Goal: Task Accomplishment & Management: Use online tool/utility

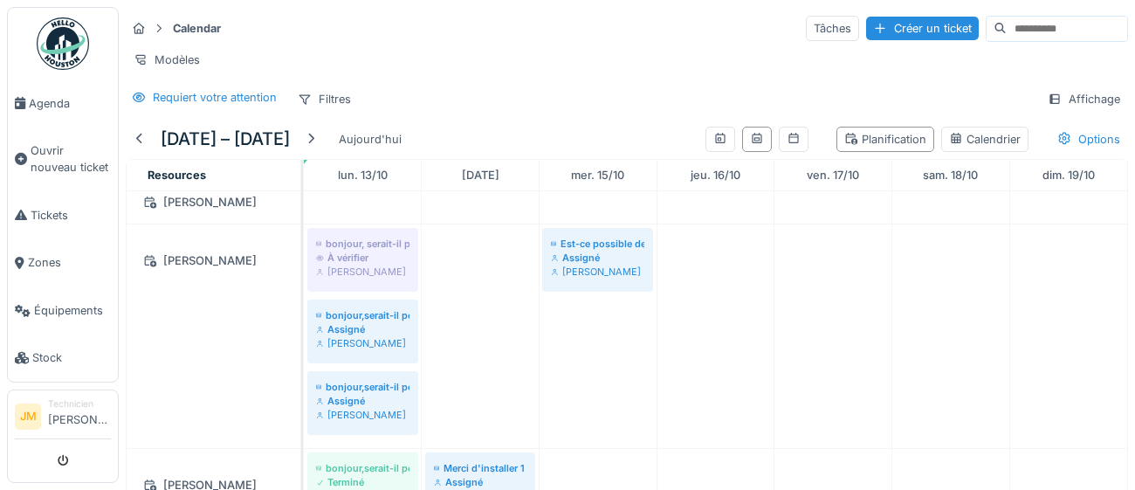
scroll to position [523, 0]
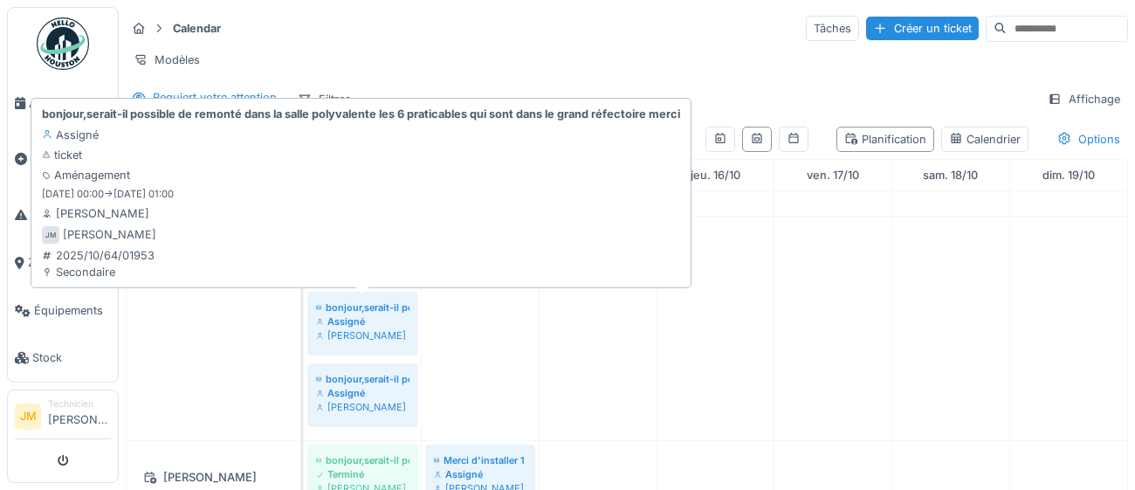
click at [369, 333] on div "[PERSON_NAME]" at bounding box center [362, 335] width 93 height 14
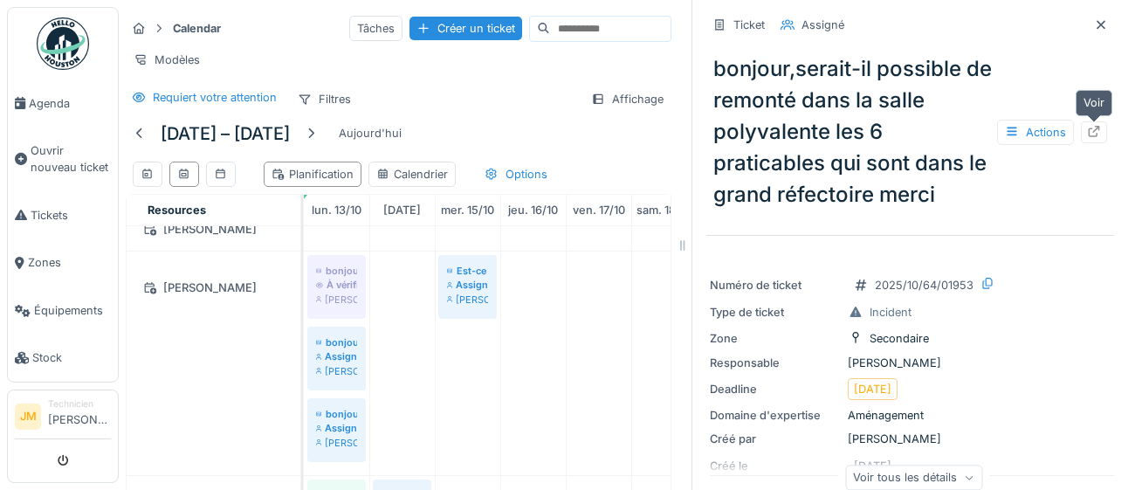
click at [1092, 134] on icon at bounding box center [1094, 131] width 14 height 11
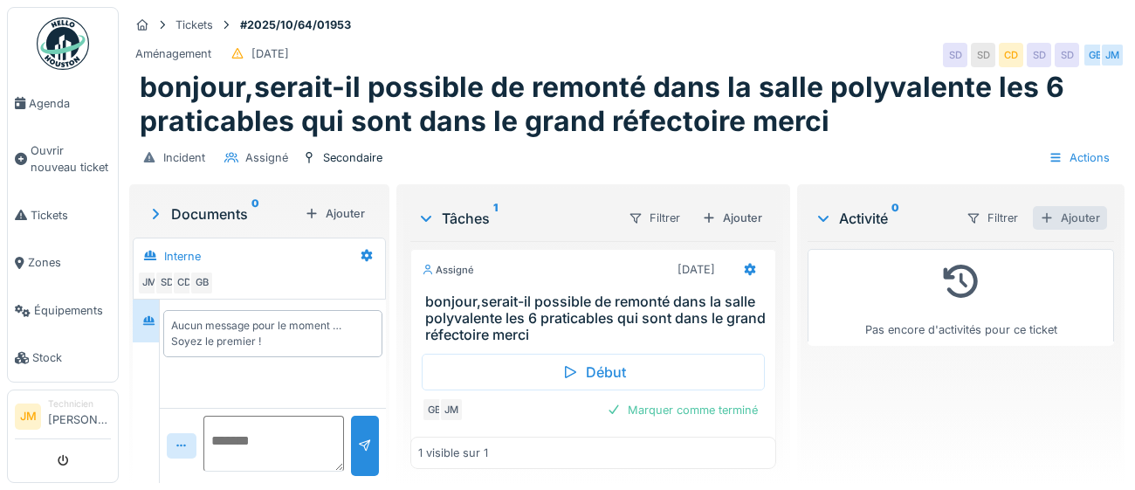
click at [1086, 219] on div "Ajouter" at bounding box center [1070, 218] width 74 height 24
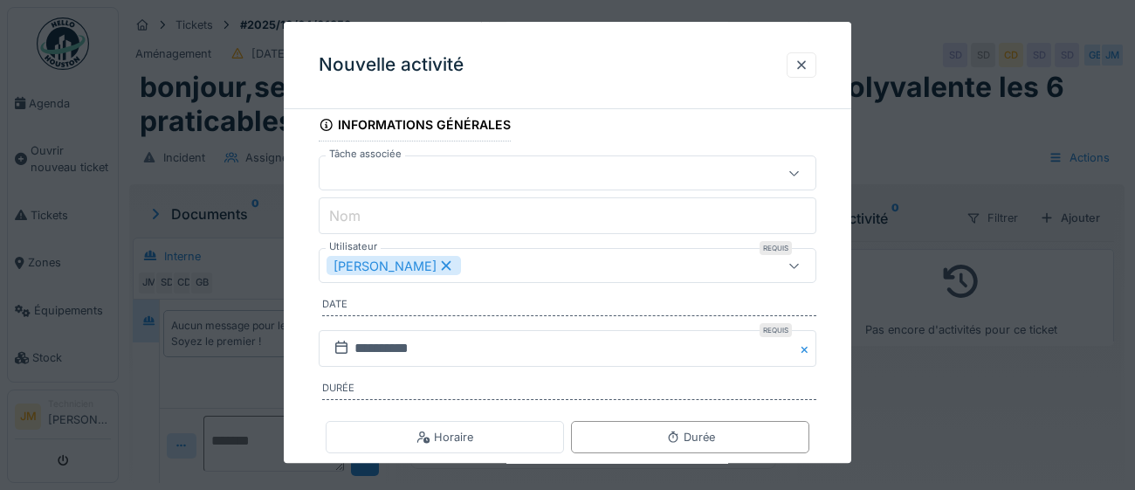
scroll to position [169, 0]
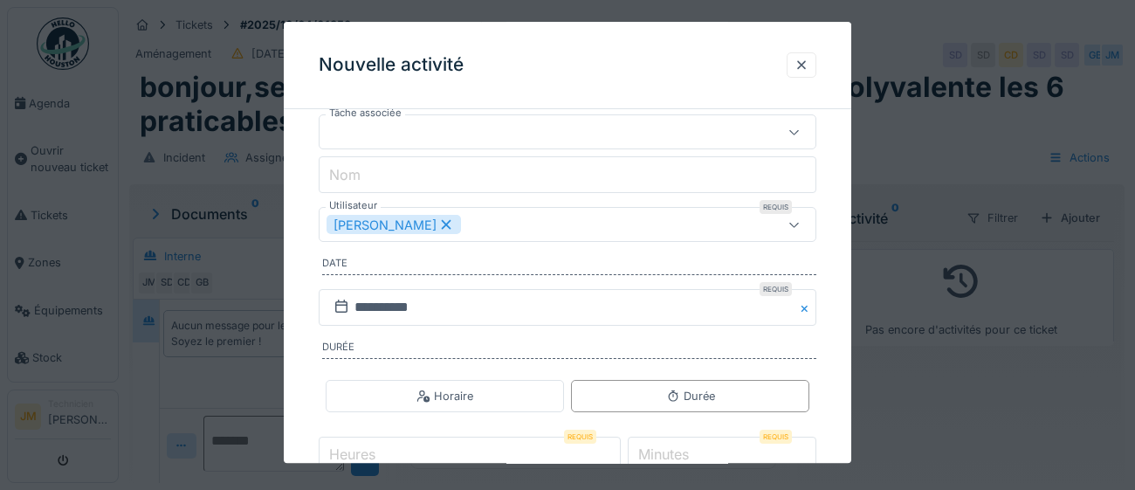
click at [795, 224] on icon at bounding box center [795, 224] width 14 height 11
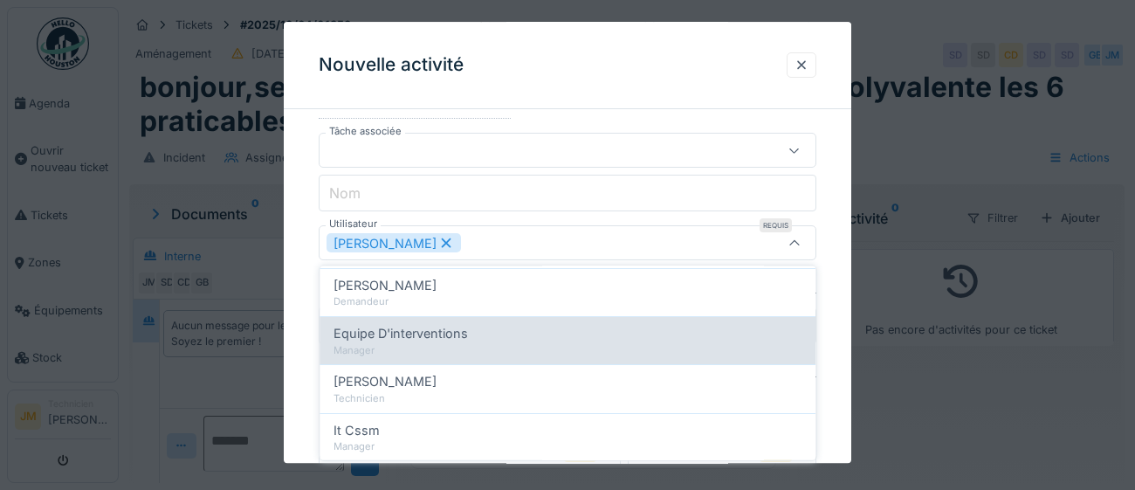
scroll to position [417, 0]
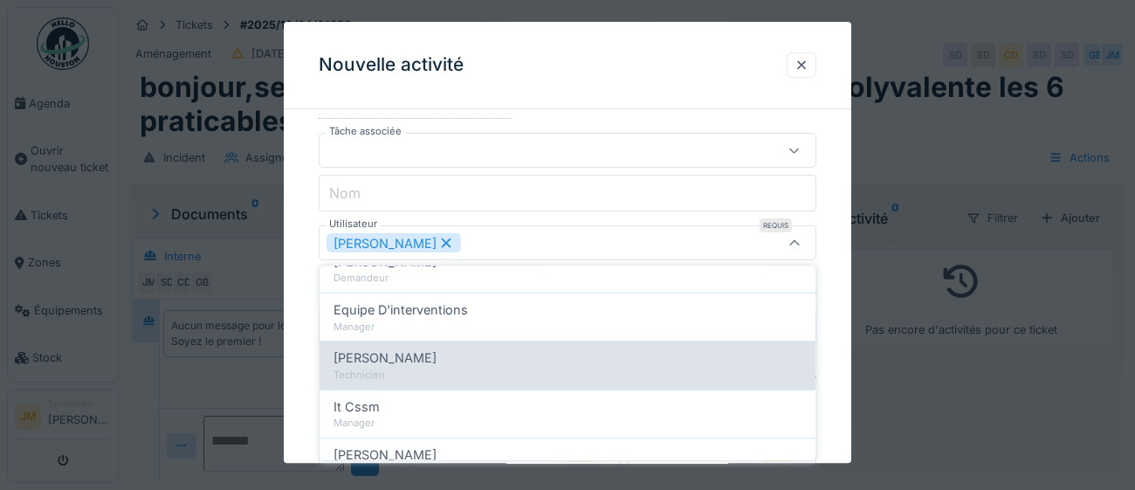
click at [499, 370] on div "Technicien" at bounding box center [568, 375] width 468 height 15
type input "*********"
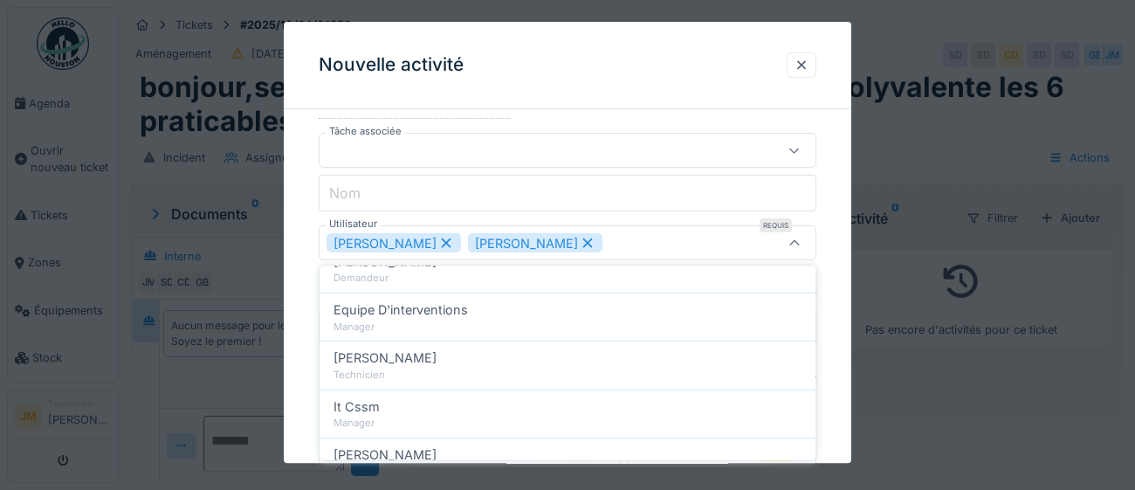
click at [830, 266] on div "**********" at bounding box center [568, 283] width 568 height 623
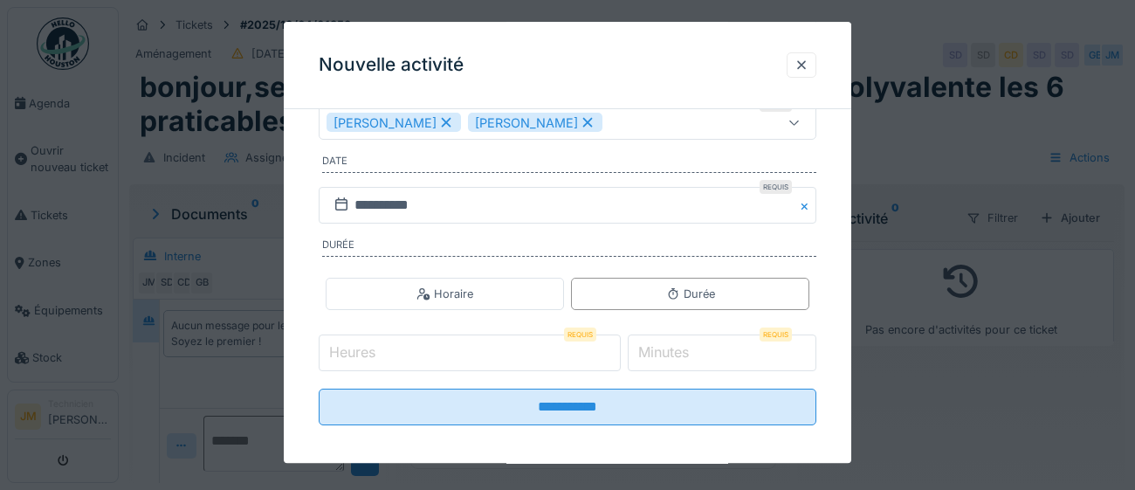
scroll to position [281, 0]
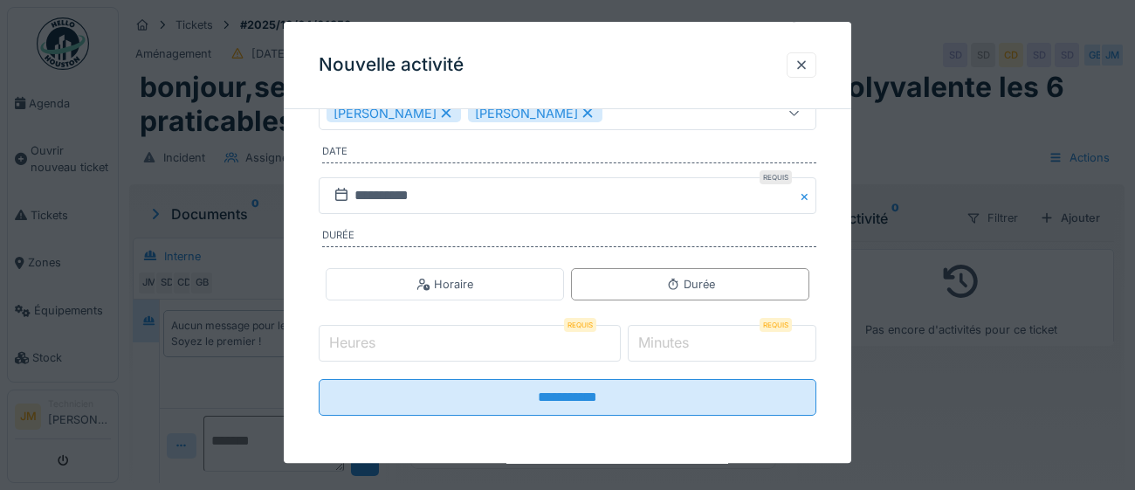
click at [444, 348] on input "Heures" at bounding box center [470, 344] width 302 height 37
click at [375, 340] on label "Heures" at bounding box center [352, 343] width 53 height 21
click at [375, 340] on input "Heures" at bounding box center [470, 344] width 302 height 37
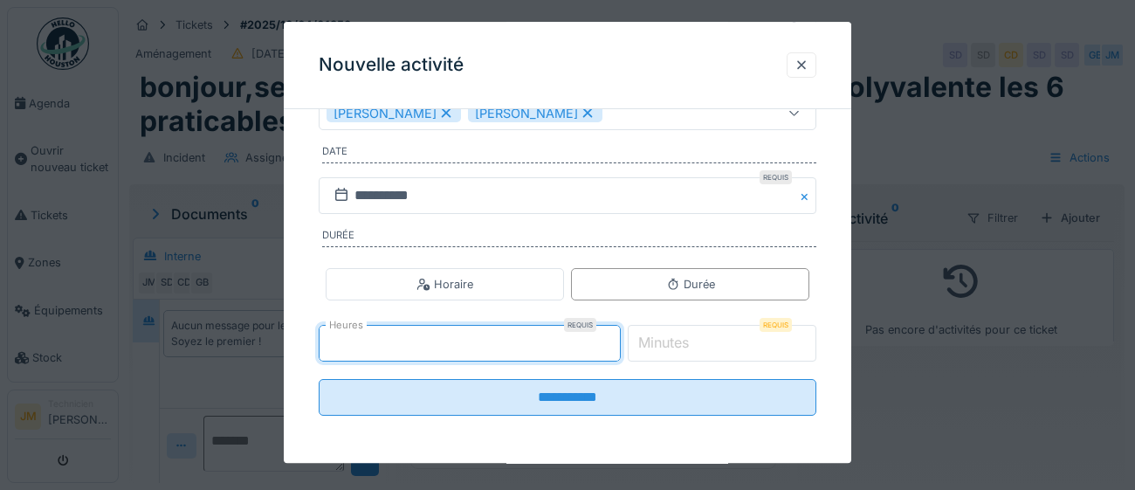
type input "*"
click at [693, 346] on label "Minutes" at bounding box center [664, 343] width 58 height 21
click at [694, 346] on input "*" at bounding box center [723, 344] width 190 height 37
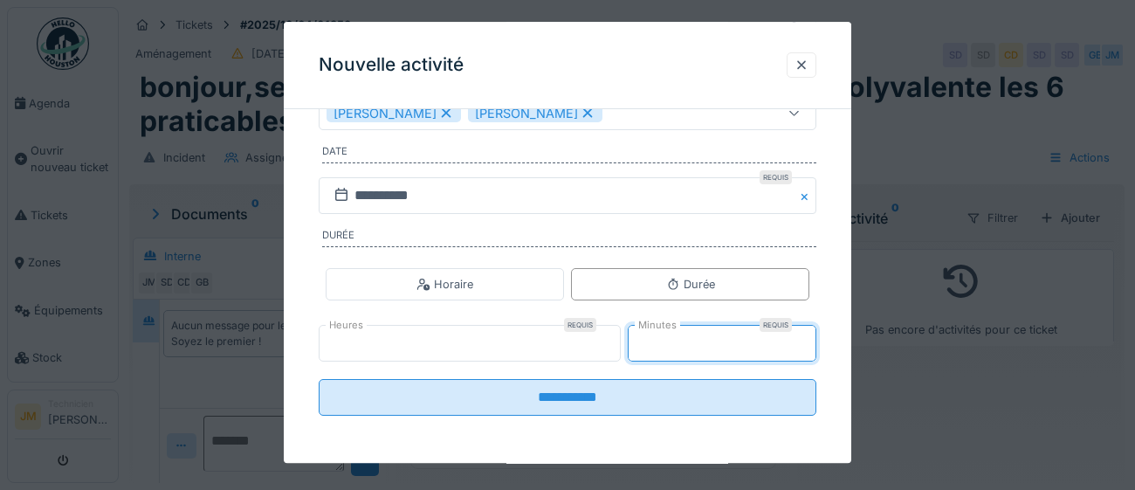
type input "*"
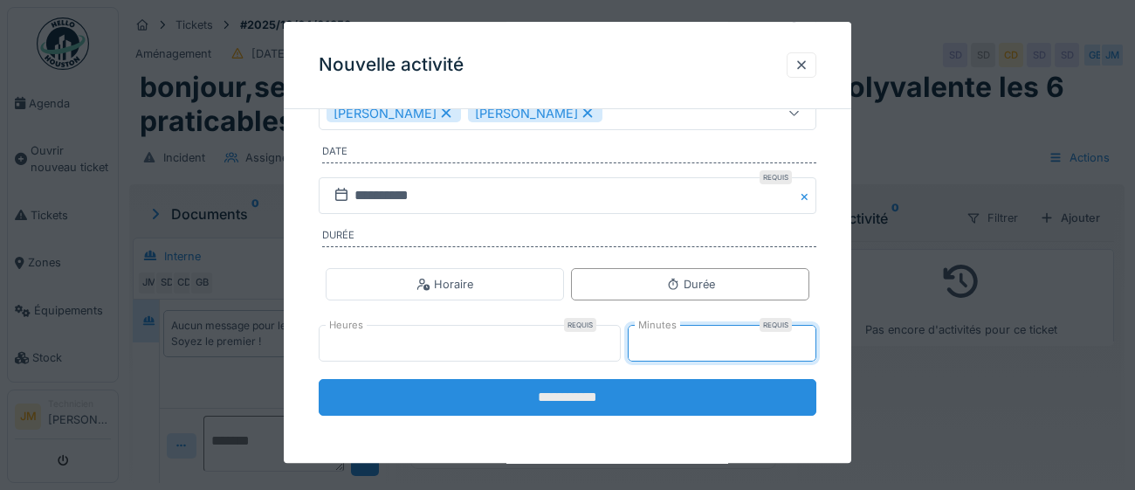
type input "**"
click at [569, 400] on input "**********" at bounding box center [568, 398] width 498 height 37
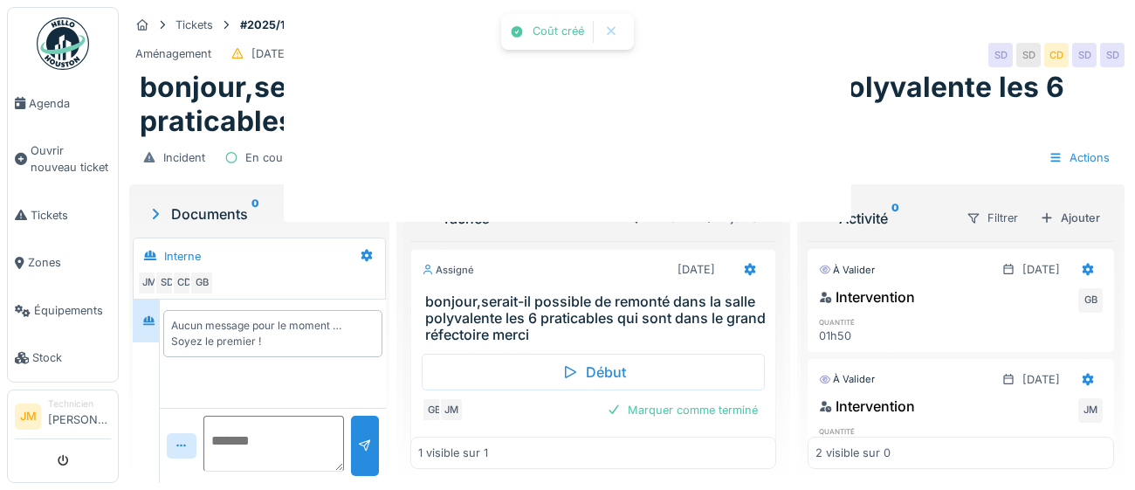
scroll to position [0, 0]
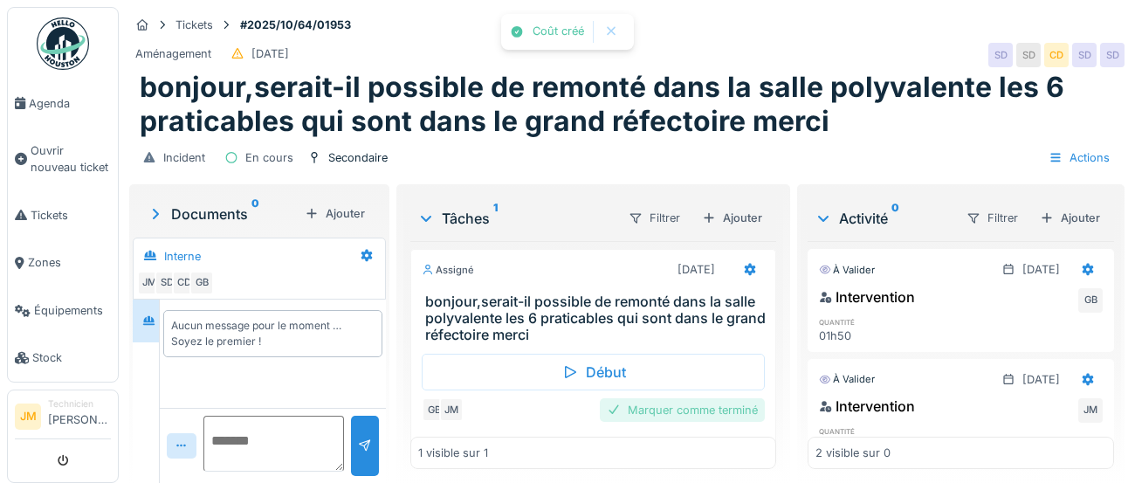
click at [660, 411] on div "Marquer comme terminé" at bounding box center [682, 410] width 165 height 24
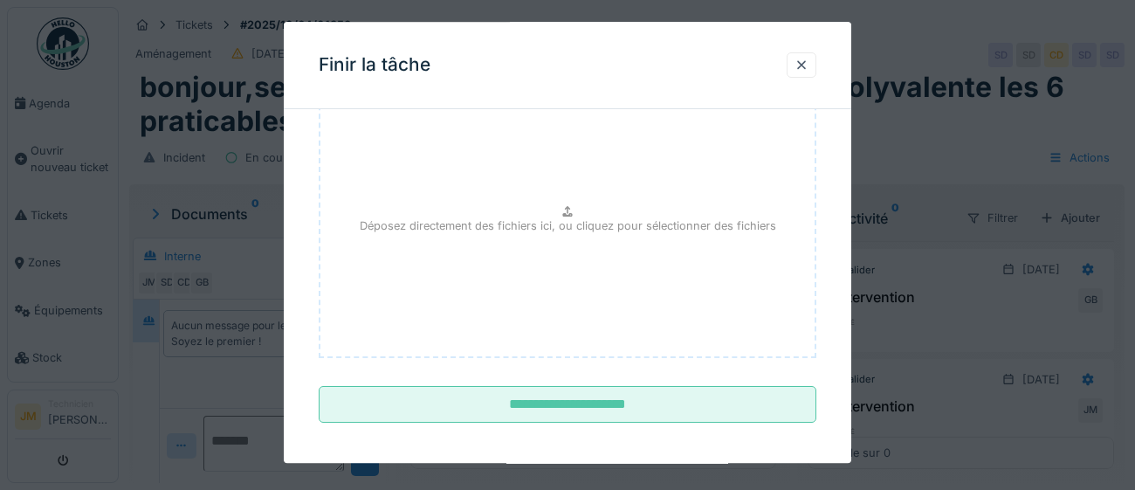
scroll to position [197, 0]
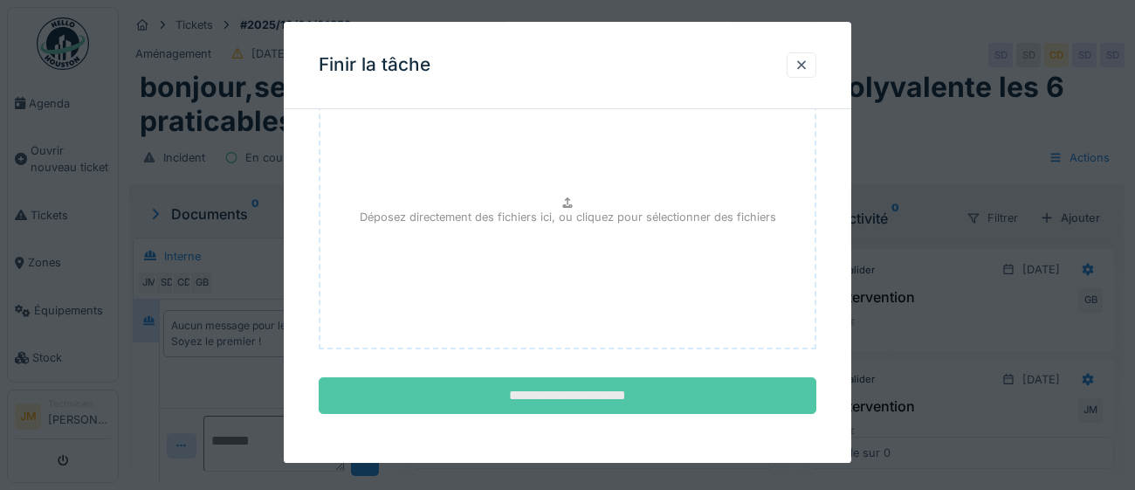
click at [651, 398] on input "**********" at bounding box center [568, 396] width 498 height 37
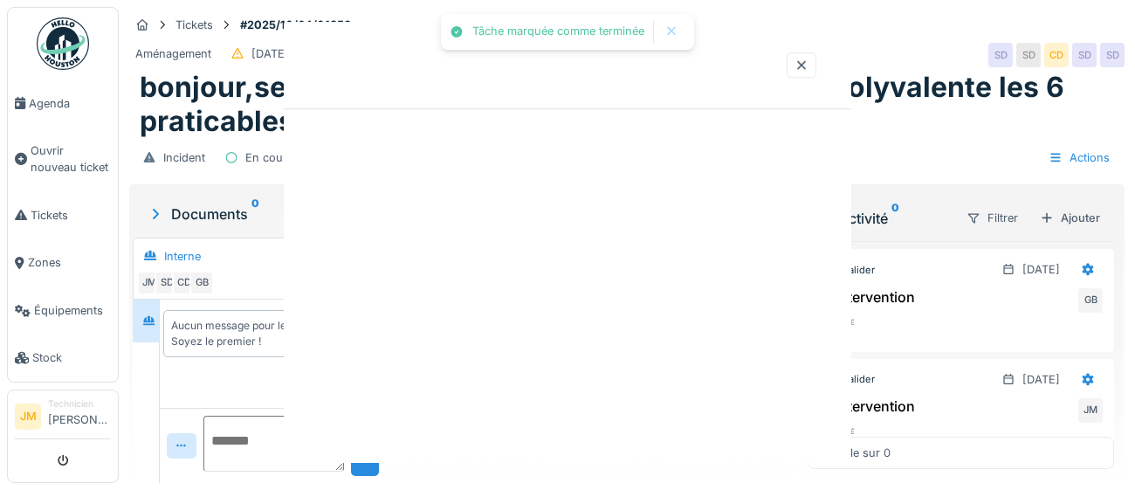
scroll to position [0, 0]
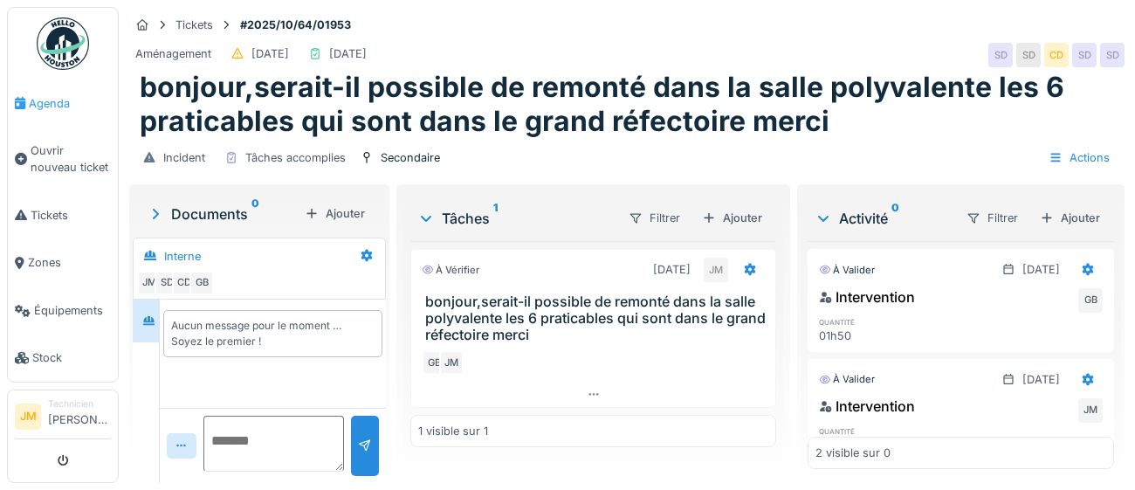
click at [34, 100] on span "Agenda" at bounding box center [70, 103] width 82 height 17
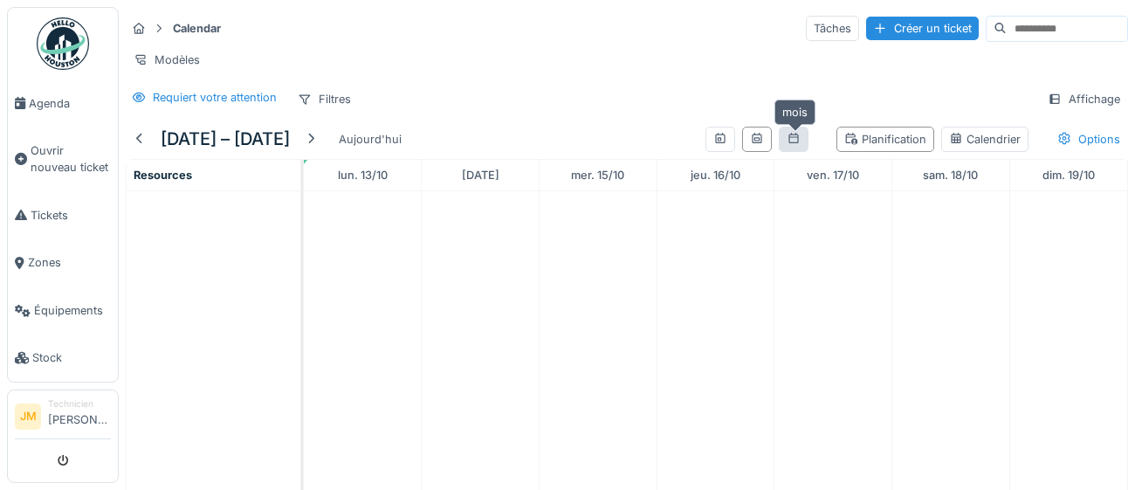
click at [798, 133] on icon at bounding box center [794, 138] width 14 height 11
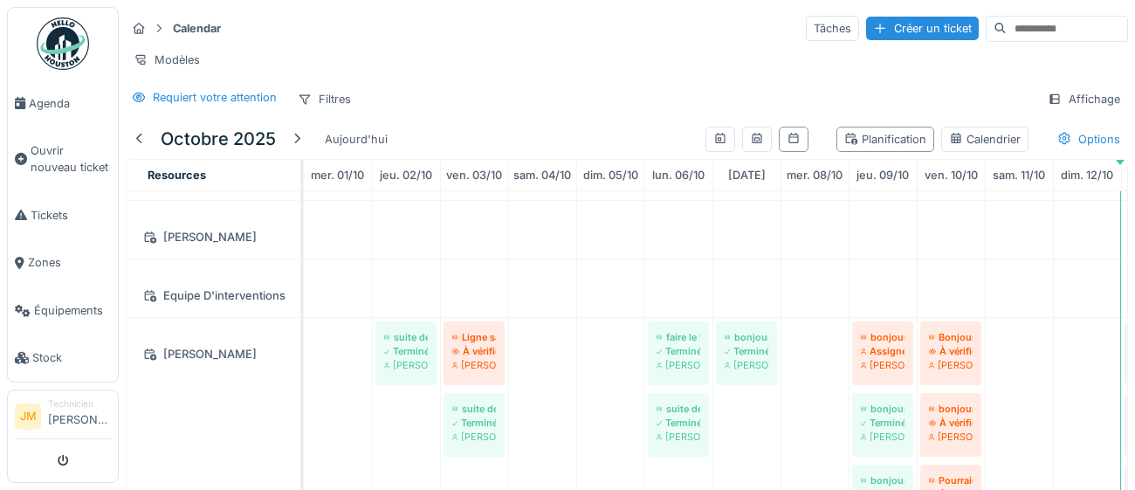
scroll to position [211, 0]
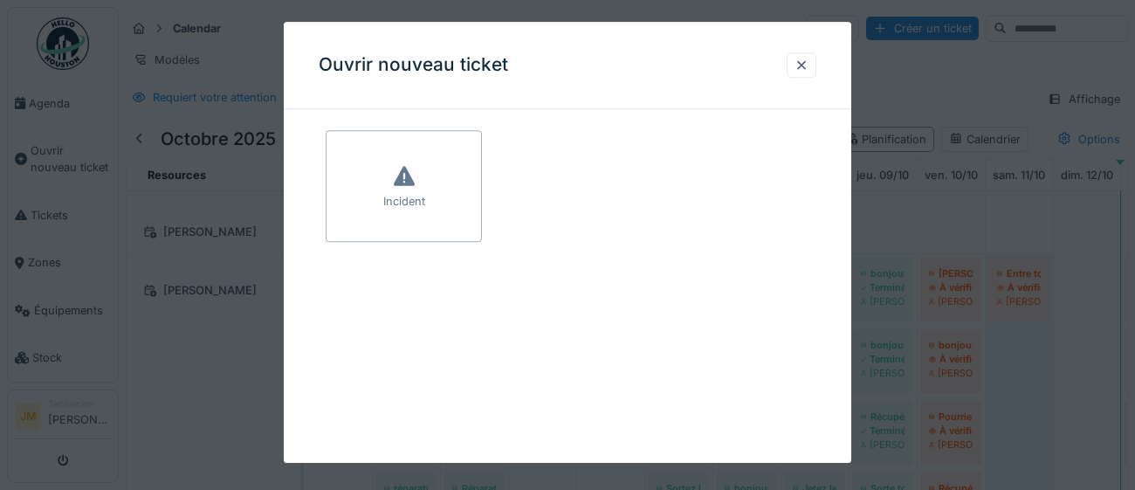
drag, startPoint x: 582, startPoint y: 368, endPoint x: 604, endPoint y: 327, distance: 46.1
click at [548, 356] on div "Ouvrir nouveau ticket Incident Annuler Calendar Tâches Créer un ticket Modèles …" at bounding box center [627, 245] width 1016 height 490
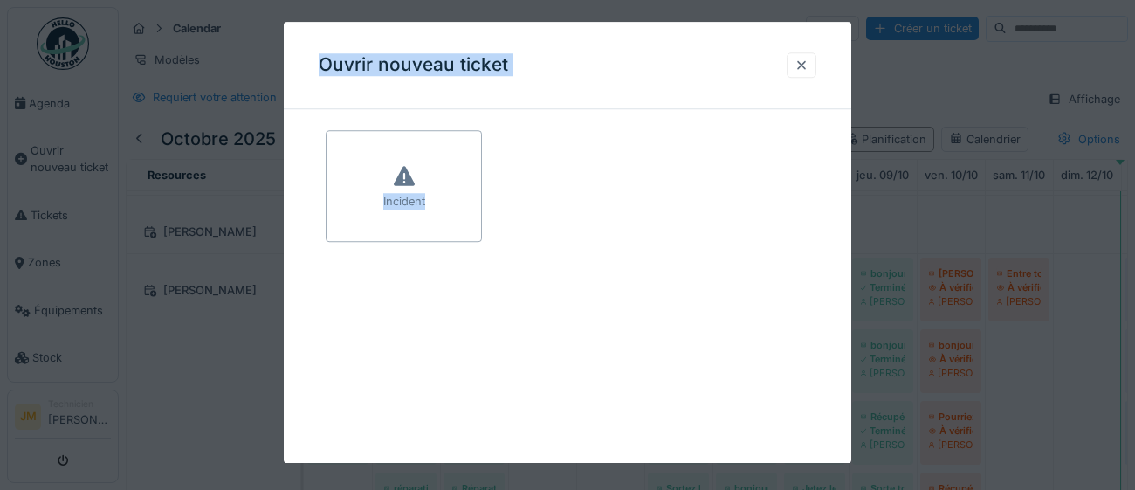
click at [806, 72] on div at bounding box center [802, 65] width 14 height 17
click at [803, 66] on div at bounding box center [802, 65] width 14 height 17
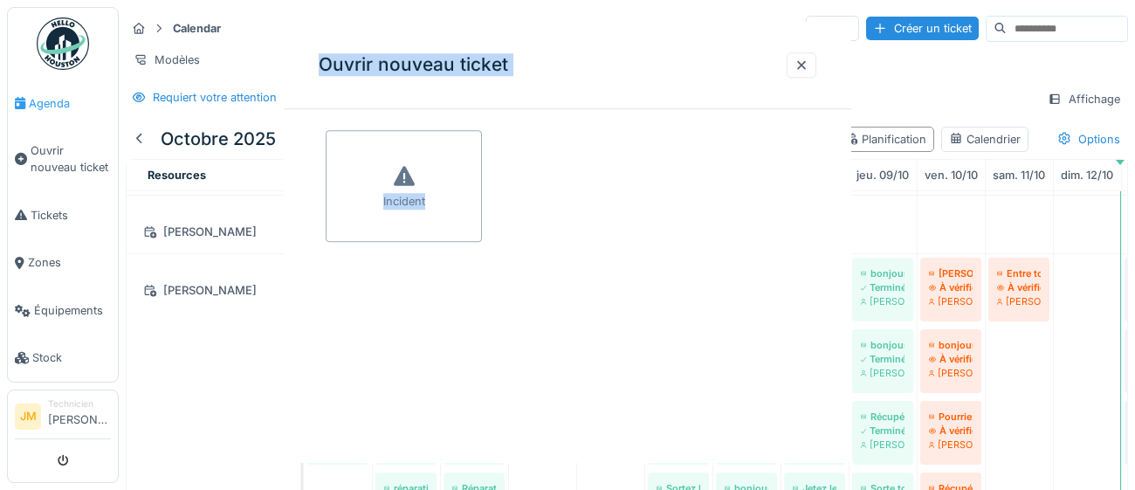
click at [803, 64] on div at bounding box center [802, 65] width 14 height 17
click at [806, 63] on div at bounding box center [802, 65] width 14 height 17
click at [808, 61] on div at bounding box center [802, 65] width 14 height 17
click at [806, 63] on div at bounding box center [802, 65] width 14 height 17
click at [796, 64] on div at bounding box center [802, 65] width 14 height 17
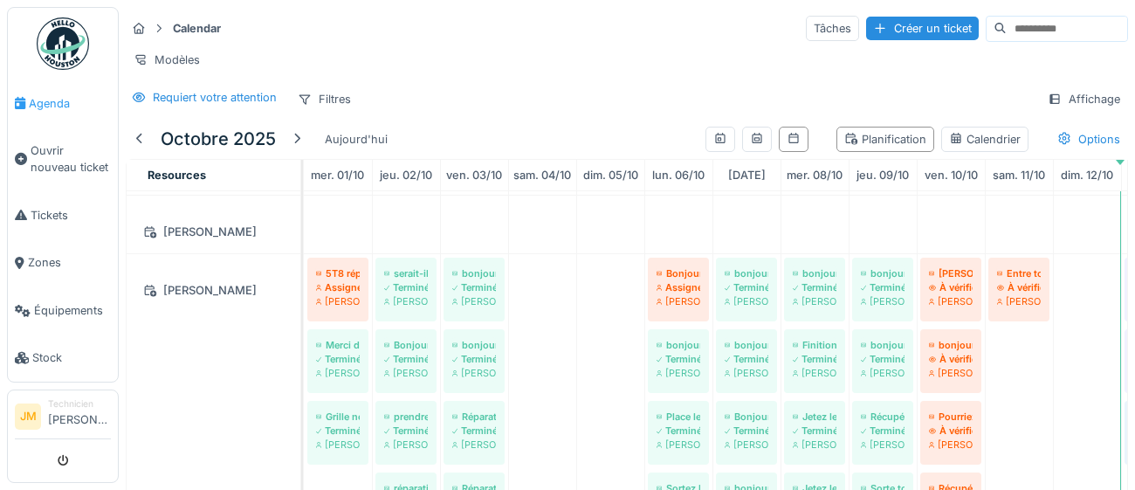
click at [52, 102] on span "Agenda" at bounding box center [70, 103] width 82 height 17
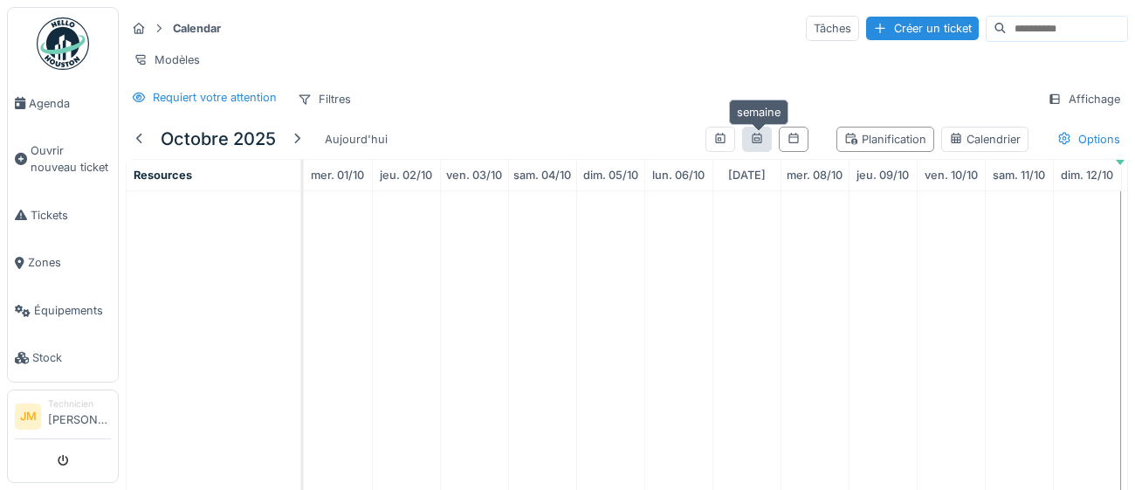
click at [761, 141] on icon at bounding box center [757, 138] width 10 height 10
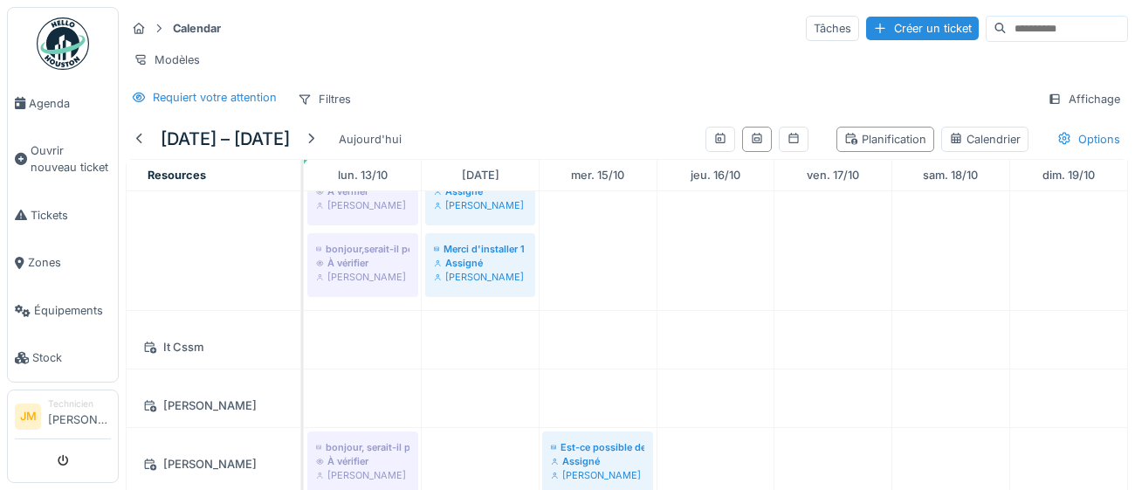
scroll to position [339, 0]
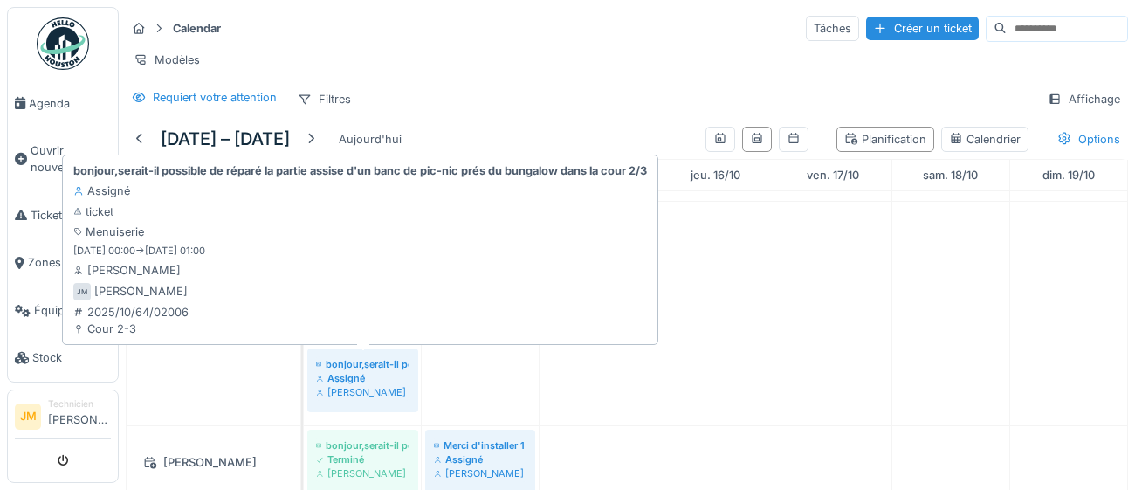
click at [346, 377] on div "Assigné" at bounding box center [362, 378] width 93 height 14
